Goal: Task Accomplishment & Management: Use online tool/utility

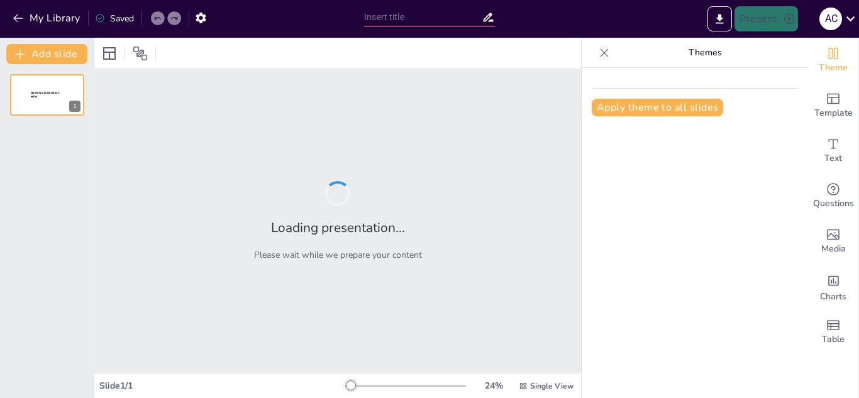
type input "Imported PPT BRONQUITIS PLASTICA.pptx"
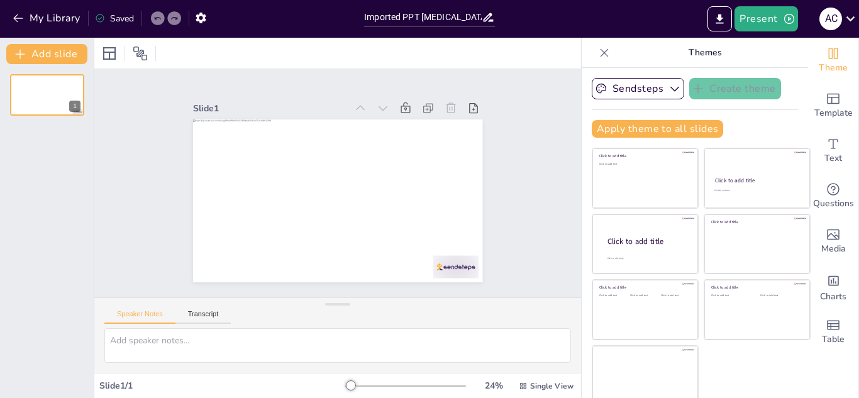
click at [57, 116] on div "1" at bounding box center [47, 231] width 94 height 334
click at [67, 85] on button at bounding box center [73, 84] width 15 height 15
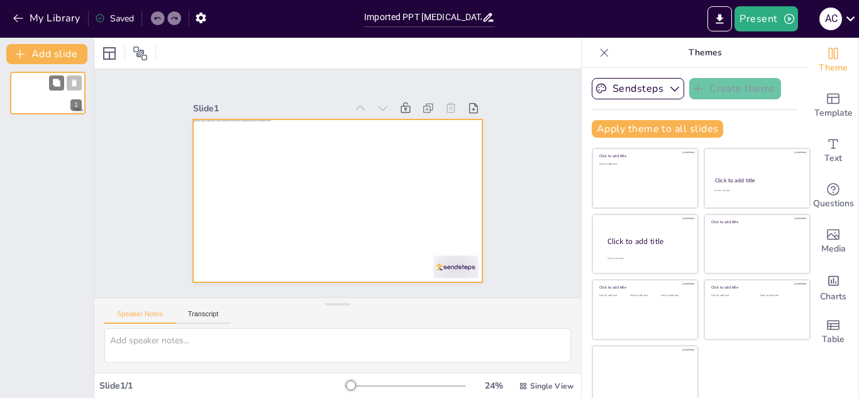
drag, startPoint x: 54, startPoint y: 112, endPoint x: 60, endPoint y: 97, distance: 15.5
click at [60, 97] on div at bounding box center [48, 93] width 74 height 42
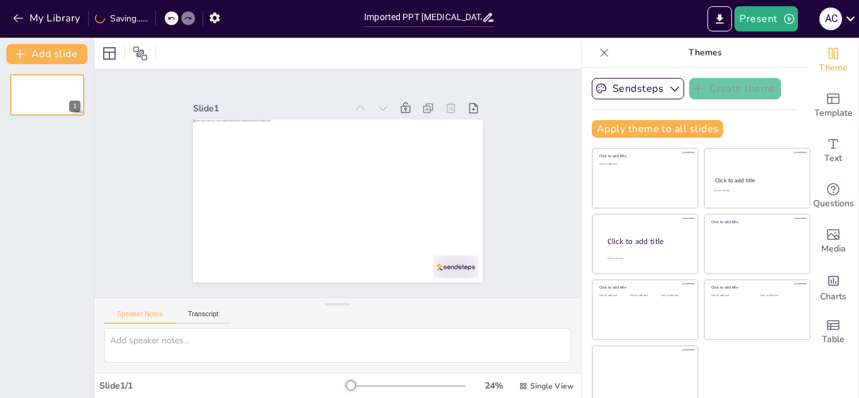
click at [158, 16] on div "My Library Saving......" at bounding box center [113, 17] width 226 height 23
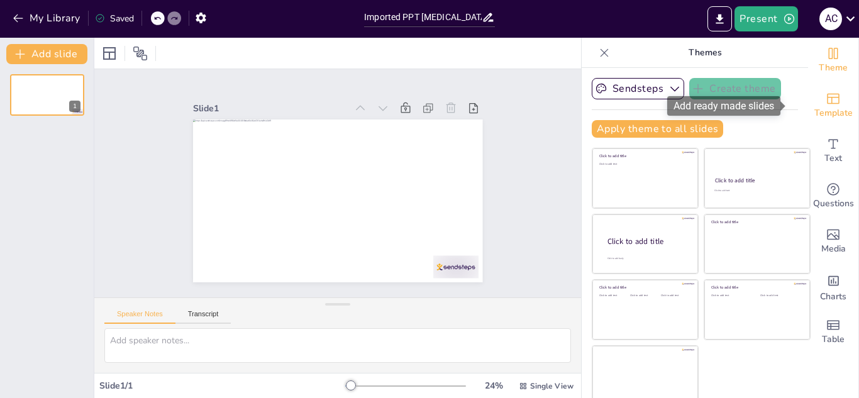
click at [825, 91] on div "Template" at bounding box center [833, 105] width 50 height 45
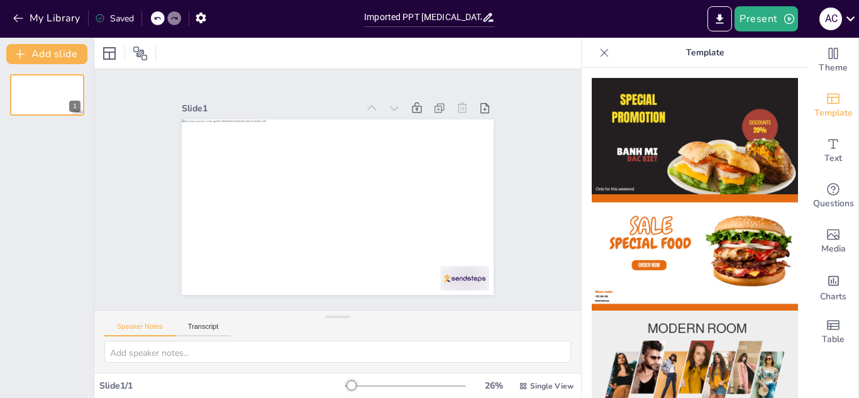
drag, startPoint x: 335, startPoint y: 306, endPoint x: 308, endPoint y: 337, distance: 41.0
click at [308, 337] on div "Speaker Notes Transcript" at bounding box center [337, 341] width 487 height 63
click at [826, 154] on span "Text" at bounding box center [834, 159] width 18 height 14
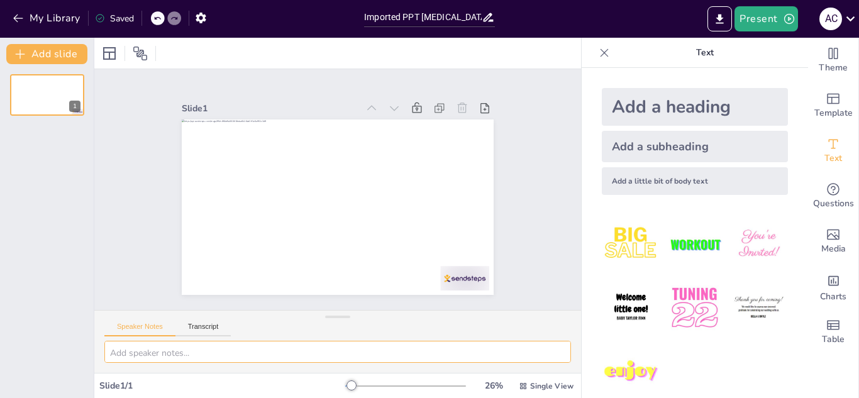
click at [260, 348] on textarea at bounding box center [337, 352] width 467 height 22
type textarea "m"
type textarea "s"
type textarea "modificar y hermosear diapositiva"
drag, startPoint x: 246, startPoint y: 347, endPoint x: 92, endPoint y: 347, distance: 154.1
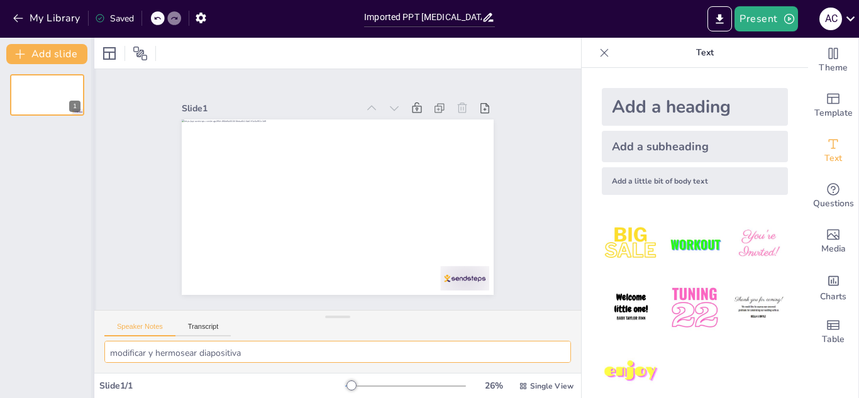
click at [92, 347] on div "Document fonts Popular fonts Lato Montserrat Open Sans Oswald Poppins Raleway R…" at bounding box center [429, 218] width 859 height 360
click at [704, 49] on p "Text" at bounding box center [704, 53] width 181 height 30
click at [598, 50] on icon at bounding box center [604, 53] width 13 height 13
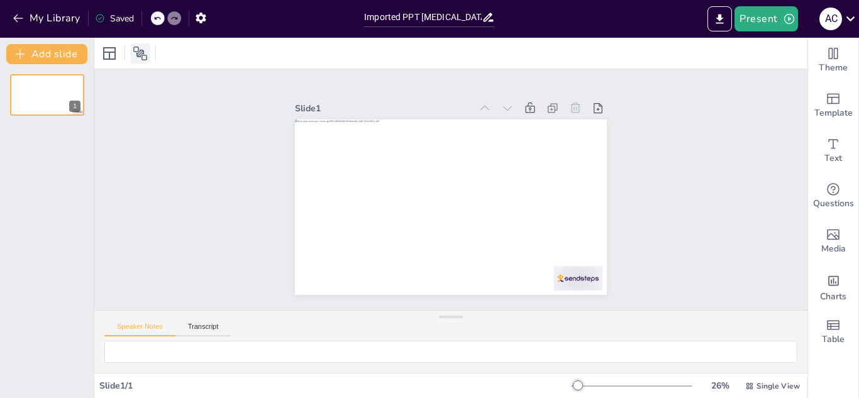
click at [142, 51] on icon at bounding box center [140, 54] width 14 height 14
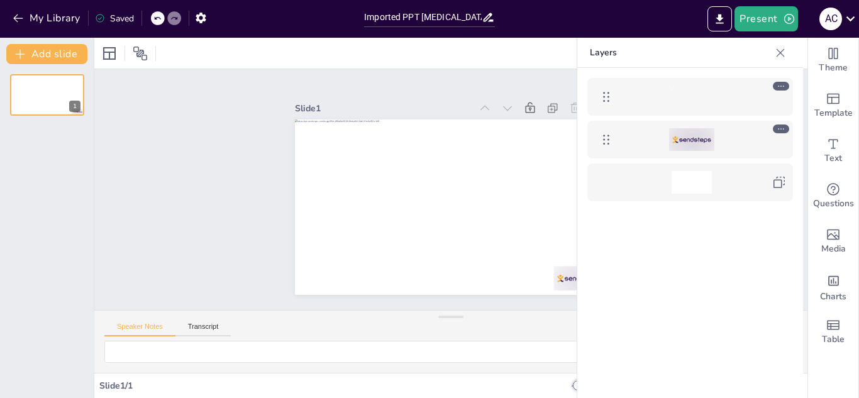
click at [728, 140] on div at bounding box center [691, 139] width 145 height 23
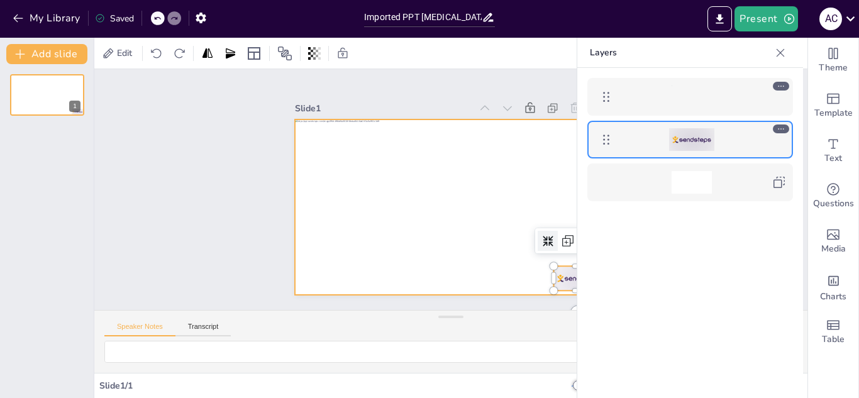
click at [701, 97] on div at bounding box center [692, 97] width 40 height 23
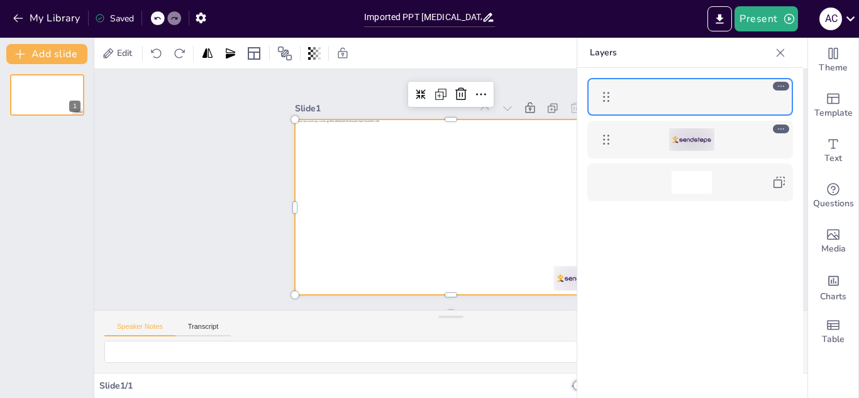
click at [701, 97] on div at bounding box center [692, 97] width 40 height 23
click at [660, 78] on div at bounding box center [690, 97] width 206 height 38
click at [416, 93] on icon at bounding box center [421, 94] width 11 height 11
click at [626, 215] on div at bounding box center [690, 252] width 226 height 368
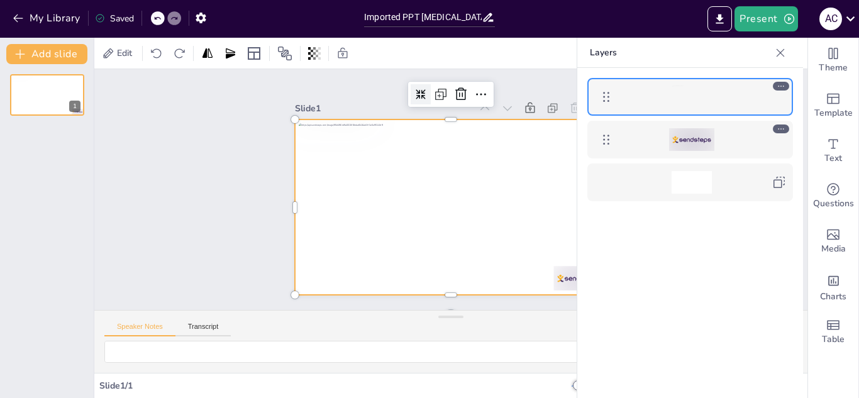
click at [858, 301] on div "Theme Template Text Questions Media Charts Table" at bounding box center [833, 218] width 51 height 360
click at [471, 386] on div "Slide 1 / 1" at bounding box center [335, 386] width 472 height 12
click at [858, 48] on div "Theme Template Text Questions Media Charts Table" at bounding box center [833, 218] width 51 height 360
click at [830, 120] on span "Template" at bounding box center [833, 113] width 38 height 14
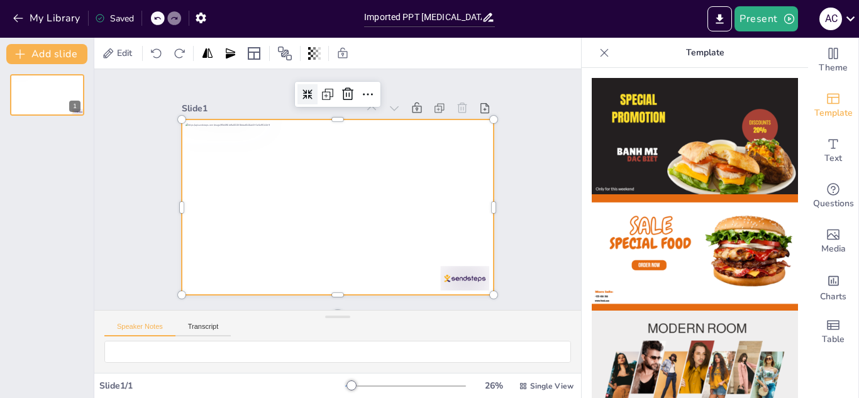
click at [725, 231] on img at bounding box center [695, 252] width 206 height 116
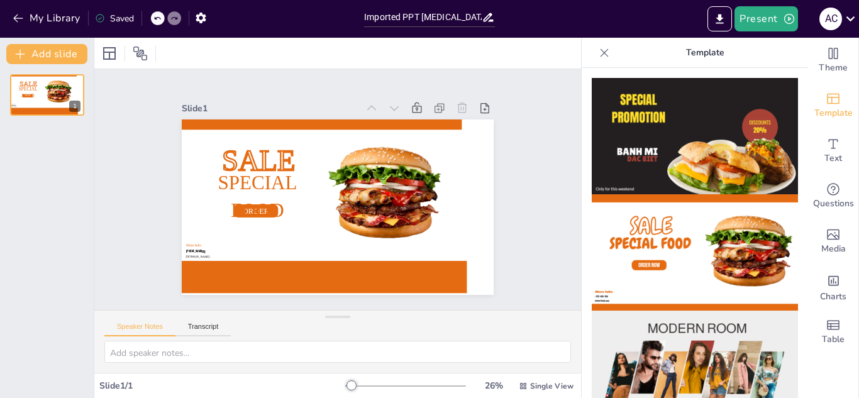
click at [702, 140] on img at bounding box center [695, 136] width 206 height 116
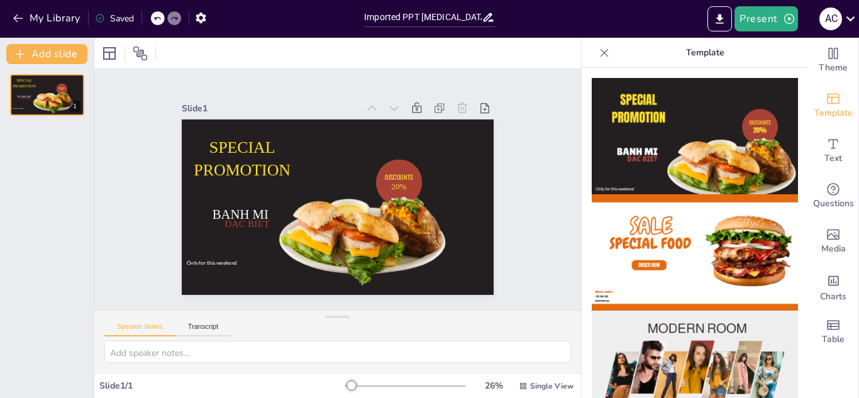
click at [598, 47] on icon at bounding box center [604, 53] width 13 height 13
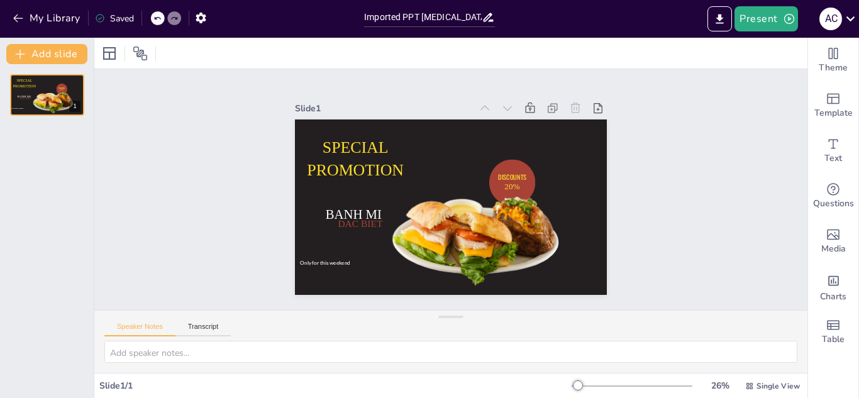
click at [156, 16] on icon at bounding box center [157, 18] width 8 height 8
type textarea "modificar y hermosear diapositiva"
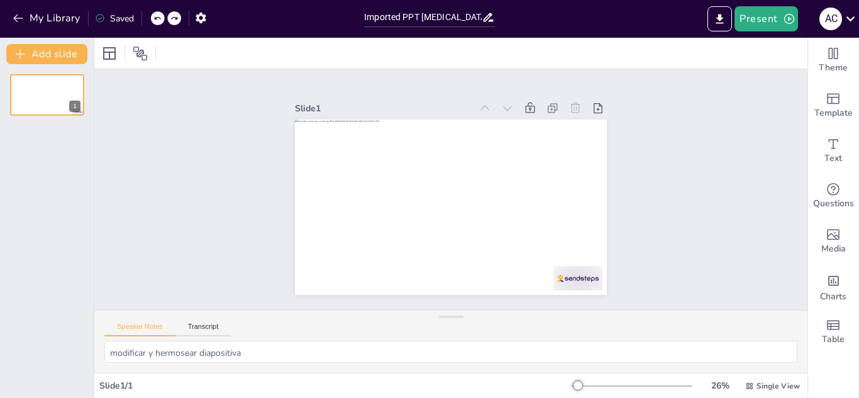
click at [858, 65] on div "Theme Template Text Questions Media Charts Table" at bounding box center [833, 218] width 51 height 360
click at [760, 13] on button "Present" at bounding box center [766, 18] width 63 height 25
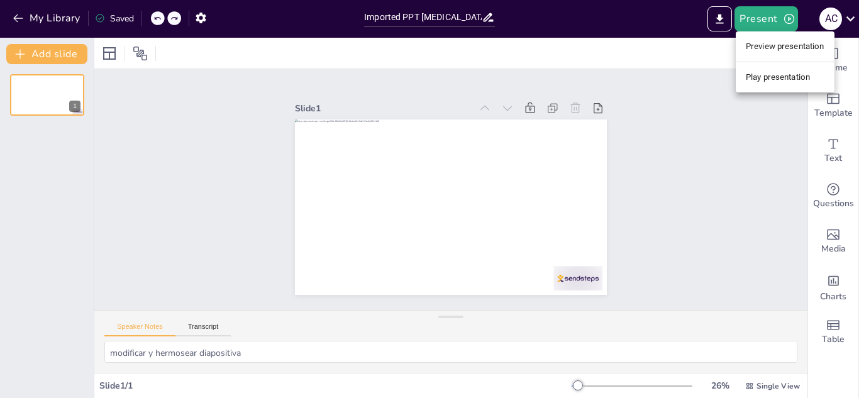
click at [679, 69] on div at bounding box center [429, 199] width 859 height 398
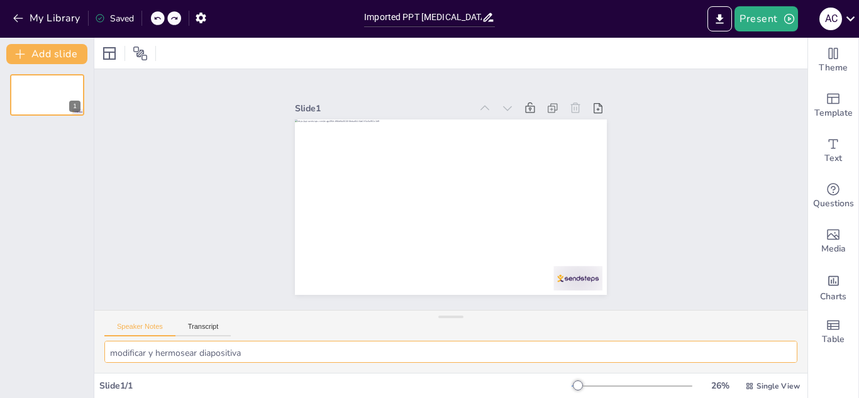
scroll to position [16, 0]
drag, startPoint x: 267, startPoint y: 356, endPoint x: 53, endPoint y: 396, distance: 217.5
click at [53, 396] on div "Document fonts Popular fonts Lato Montserrat Open Sans Oswald Poppins Raleway R…" at bounding box center [429, 218] width 859 height 360
click at [753, 391] on div "Single View" at bounding box center [773, 386] width 60 height 20
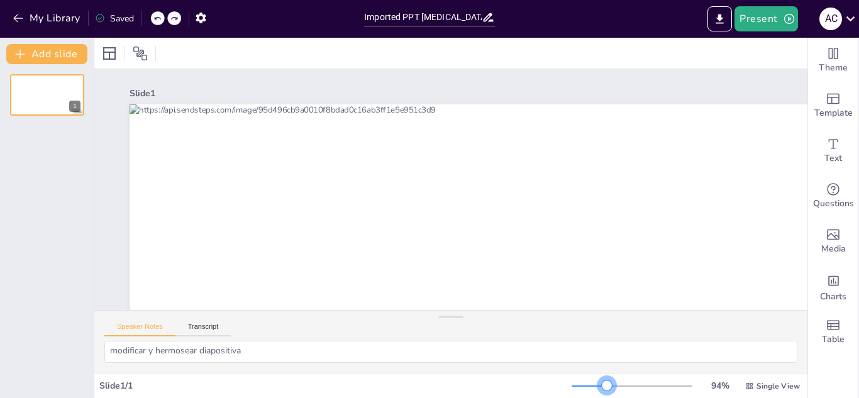
click at [598, 388] on div at bounding box center [632, 386] width 121 height 10
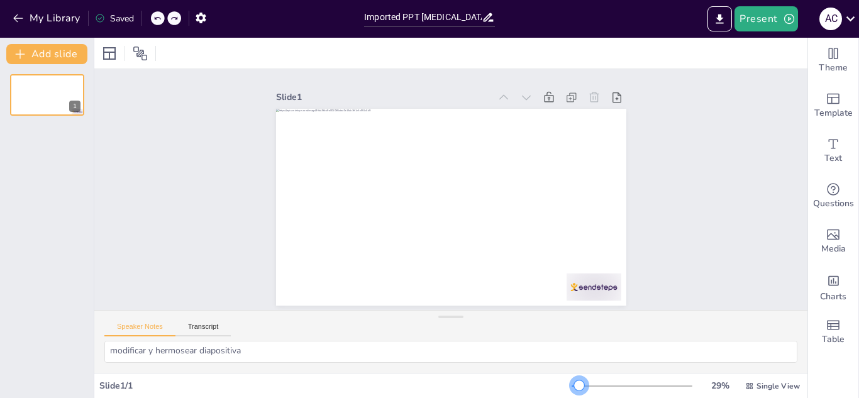
drag, startPoint x: 598, startPoint y: 388, endPoint x: 571, endPoint y: 364, distance: 36.5
click at [571, 364] on div "Slide 1 Speaker Notes Transcript modificar y hermosear diapositiva Slide 1 / 1 …" at bounding box center [450, 218] width 713 height 360
click at [80, 55] on button "Add slide" at bounding box center [46, 54] width 81 height 20
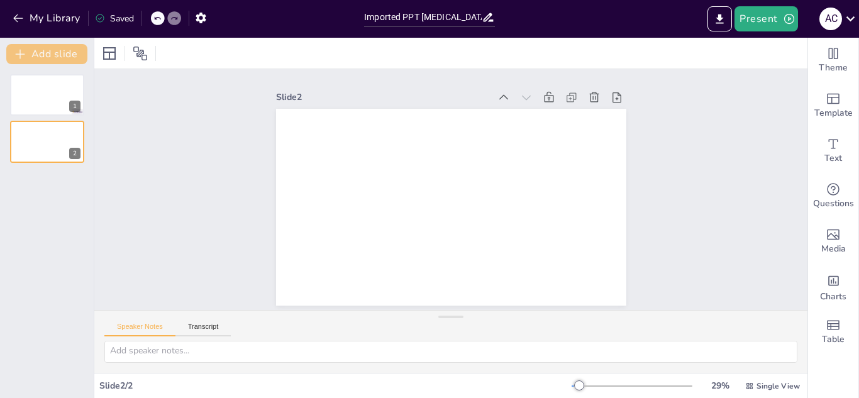
scroll to position [1, 0]
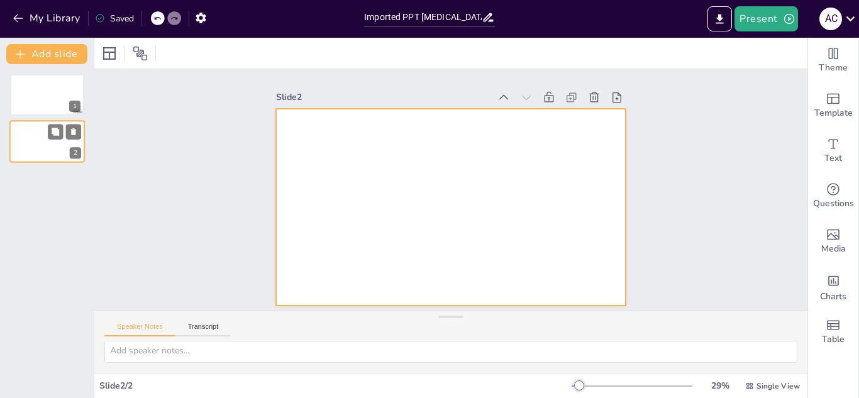
click at [47, 150] on div at bounding box center [46, 142] width 75 height 43
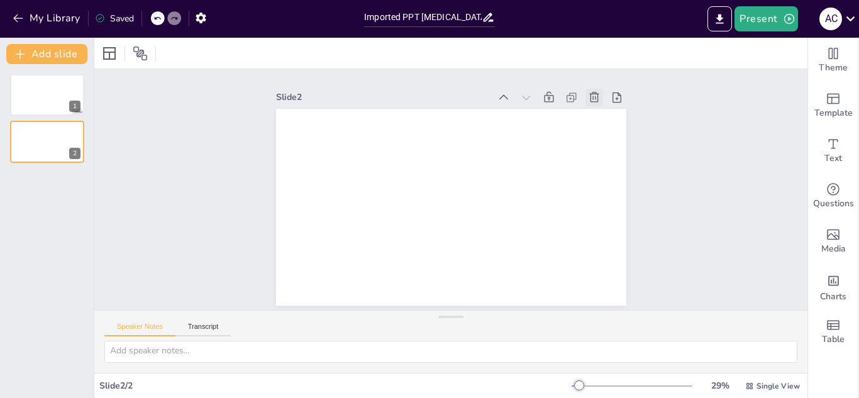
click at [603, 122] on icon at bounding box center [610, 129] width 15 height 15
type textarea "modificar y hermosear diapositiva"
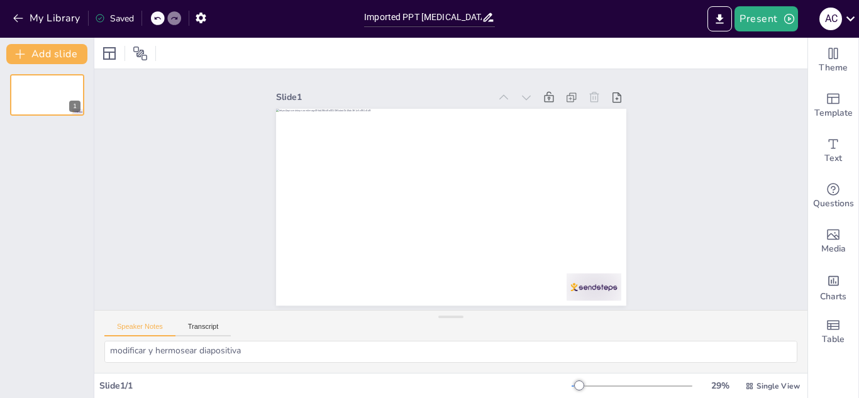
scroll to position [16, 0]
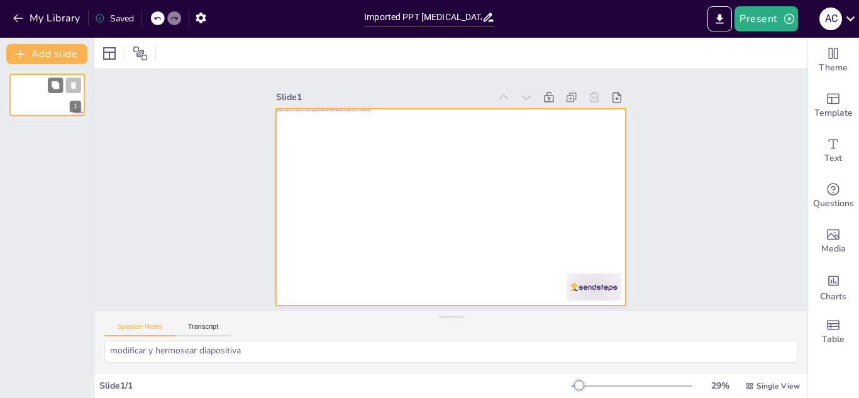
click at [25, 101] on div at bounding box center [46, 95] width 75 height 43
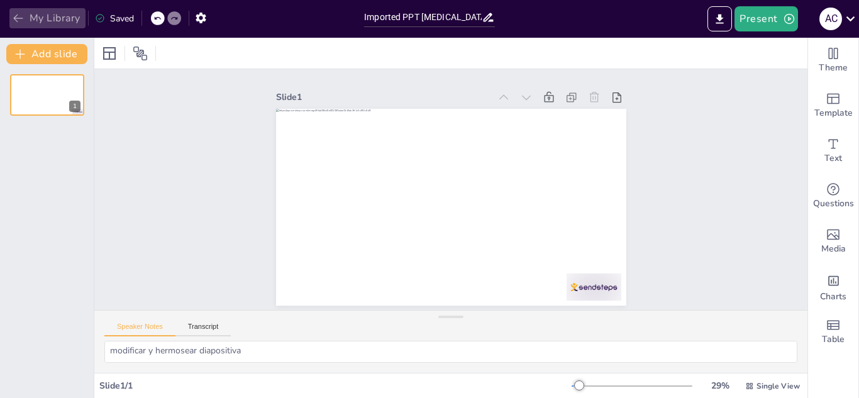
click at [78, 11] on button "My Library" at bounding box center [47, 18] width 76 height 20
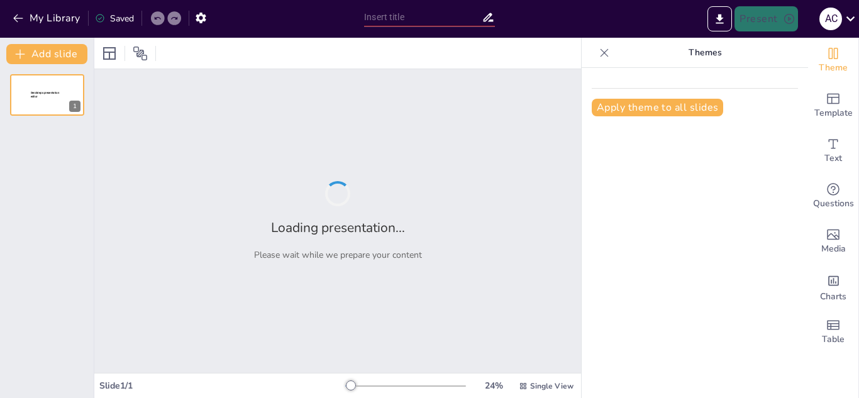
type input "Imported PPT [MEDICAL_DATA] PLASTICA.pptx"
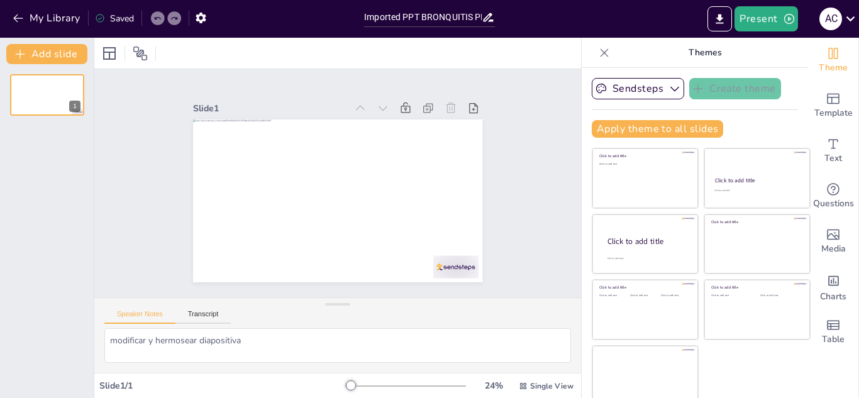
click at [777, 126] on div "Apply theme to all slides" at bounding box center [695, 129] width 206 height 18
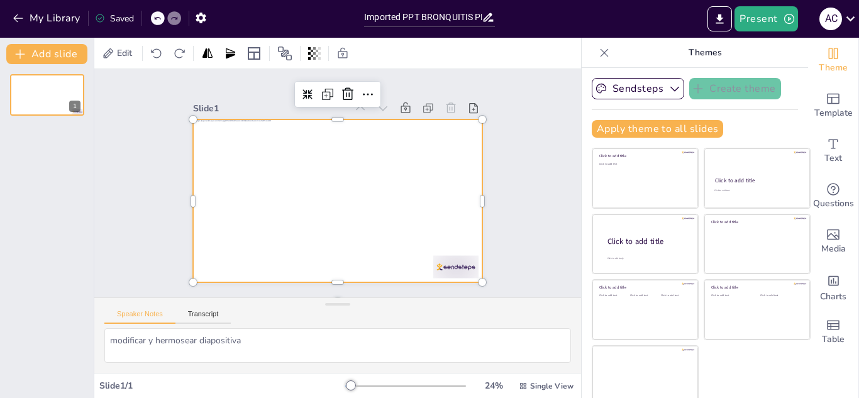
click at [406, 203] on div at bounding box center [337, 200] width 289 height 163
click at [119, 49] on span "Edit" at bounding box center [124, 53] width 20 height 12
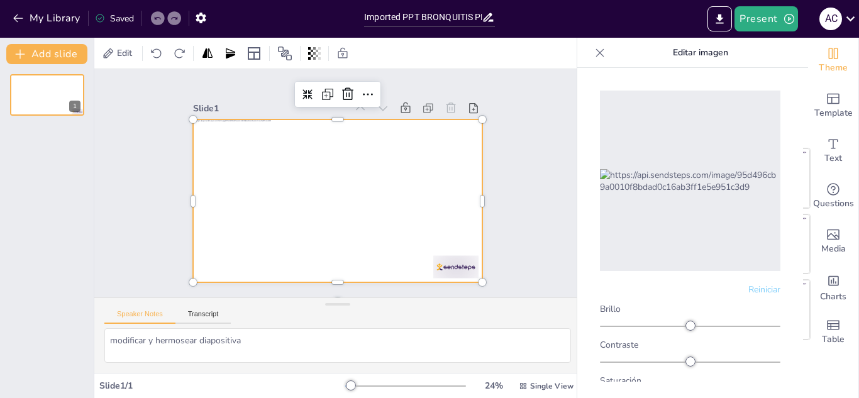
scroll to position [5, 0]
click at [682, 316] on div at bounding box center [687, 321] width 10 height 10
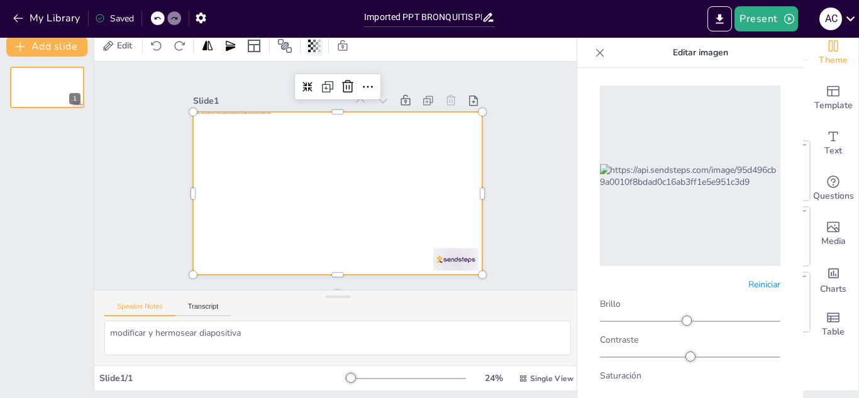
click at [321, 38] on div at bounding box center [315, 46] width 18 height 20
click at [289, 52] on icon at bounding box center [285, 46] width 14 height 14
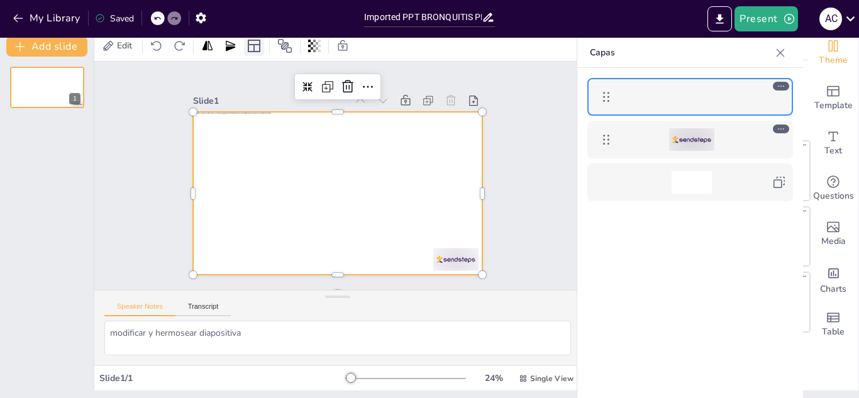
click at [256, 45] on icon at bounding box center [254, 46] width 13 height 13
click at [227, 42] on icon at bounding box center [230, 45] width 9 height 10
click at [473, 347] on textarea "modificar y hermosear diapositiva" at bounding box center [337, 338] width 467 height 35
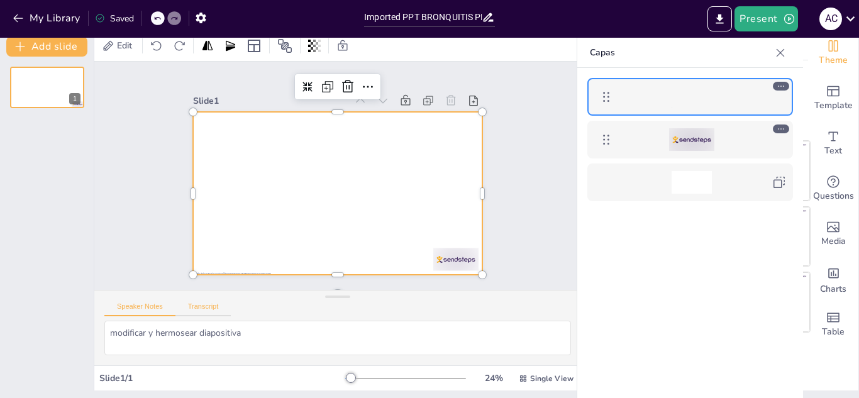
click at [212, 307] on button "Transcript" at bounding box center [203, 310] width 56 height 14
click at [161, 19] on icon at bounding box center [157, 18] width 8 height 8
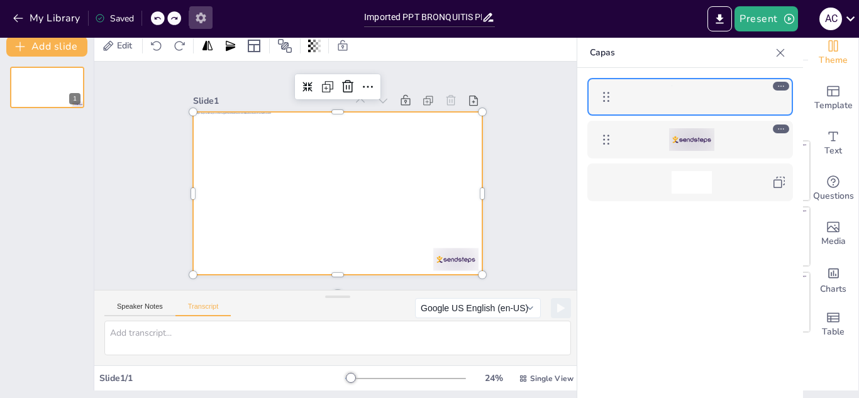
click at [198, 18] on icon "button" at bounding box center [201, 18] width 10 height 11
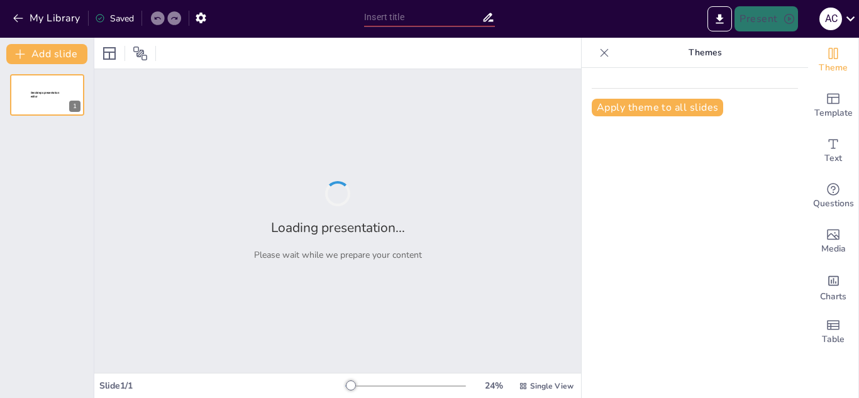
type input "Imported PPT BRONQUITIS PLASTICA.pptx"
